Goal: Task Accomplishment & Management: Complete application form

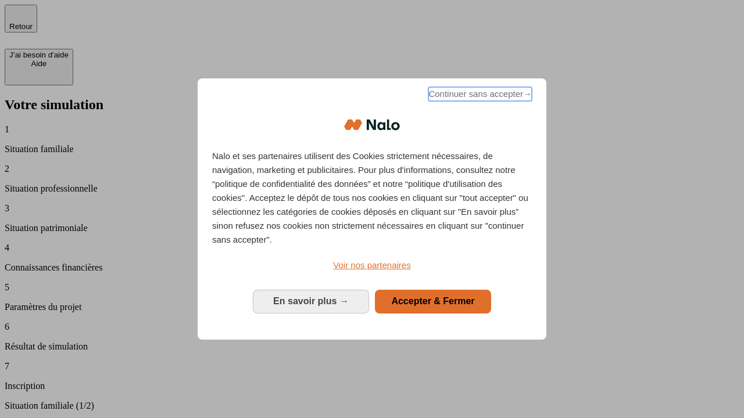
click at [479, 96] on span "Continuer sans accepter →" at bounding box center [479, 94] width 103 height 14
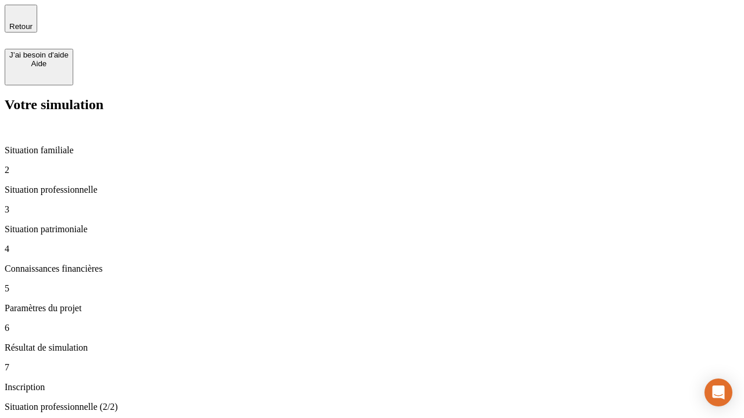
type input "30 000"
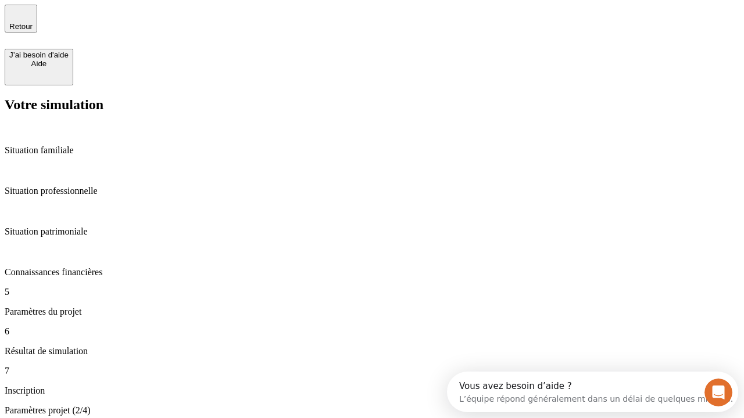
scroll to position [22, 0]
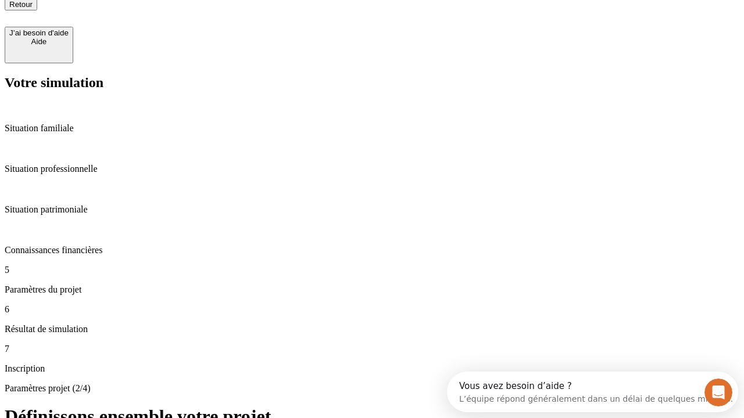
type input "25"
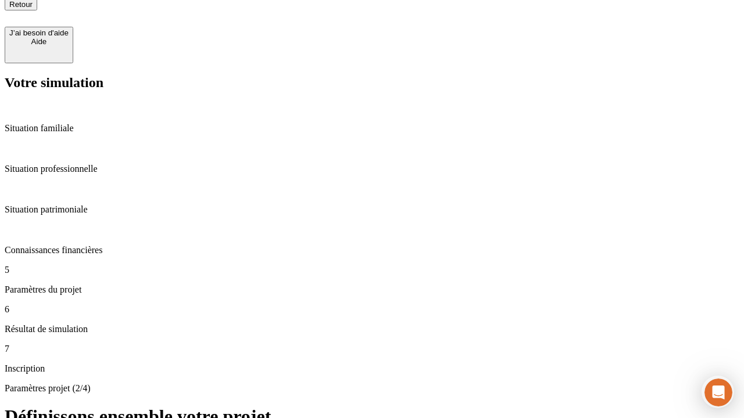
type input "1 000"
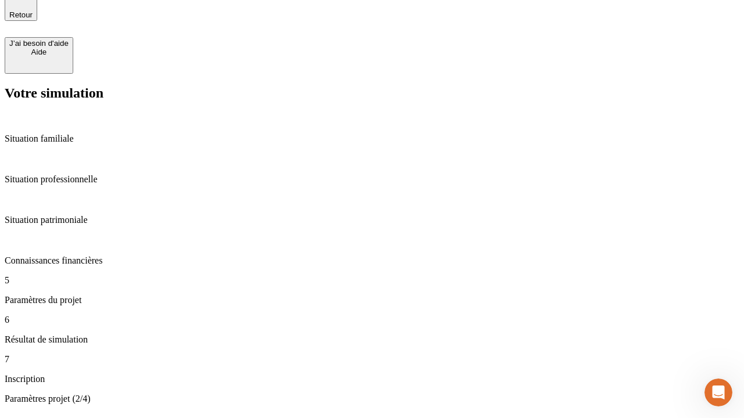
type input "640"
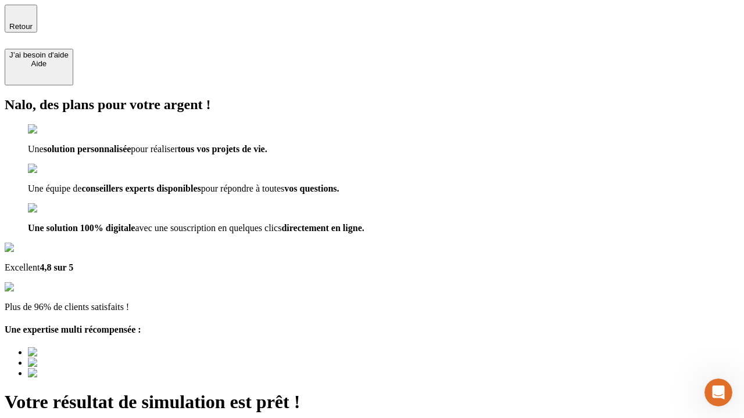
type input "[EMAIL_ADDRESS][PERSON_NAME][DOMAIN_NAME]"
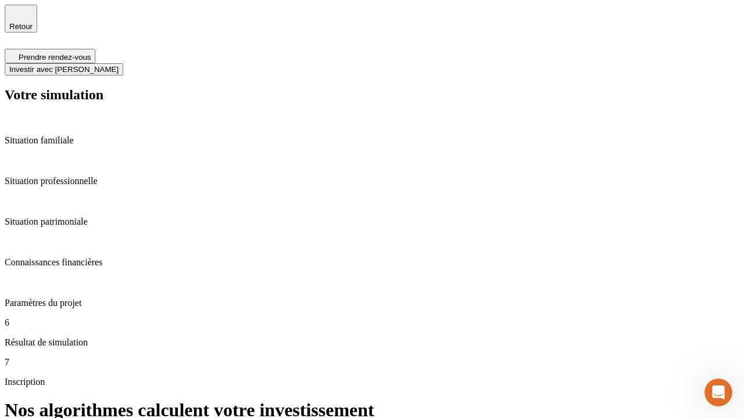
scroll to position [5, 0]
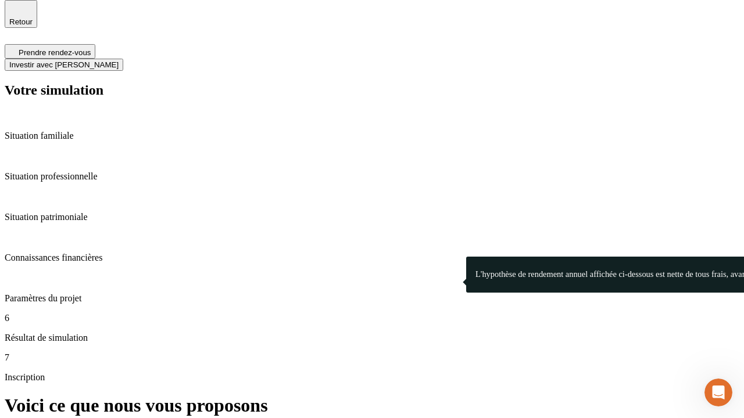
click at [119, 60] on span "Investir avec [PERSON_NAME]" at bounding box center [63, 64] width 109 height 9
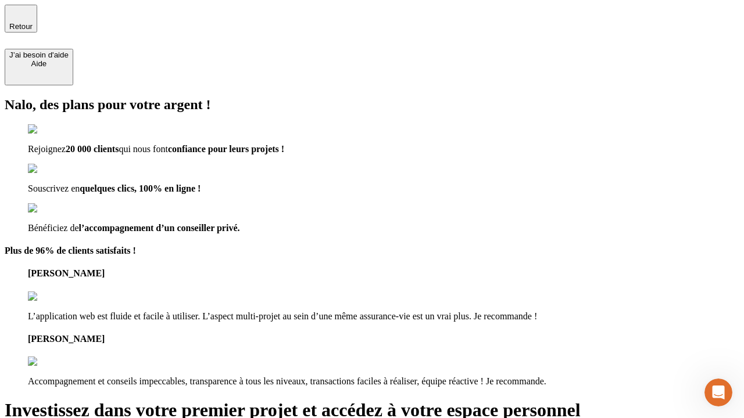
type input "[EMAIL_ADDRESS][PERSON_NAME][DOMAIN_NAME]"
